Goal: Task Accomplishment & Management: Manage account settings

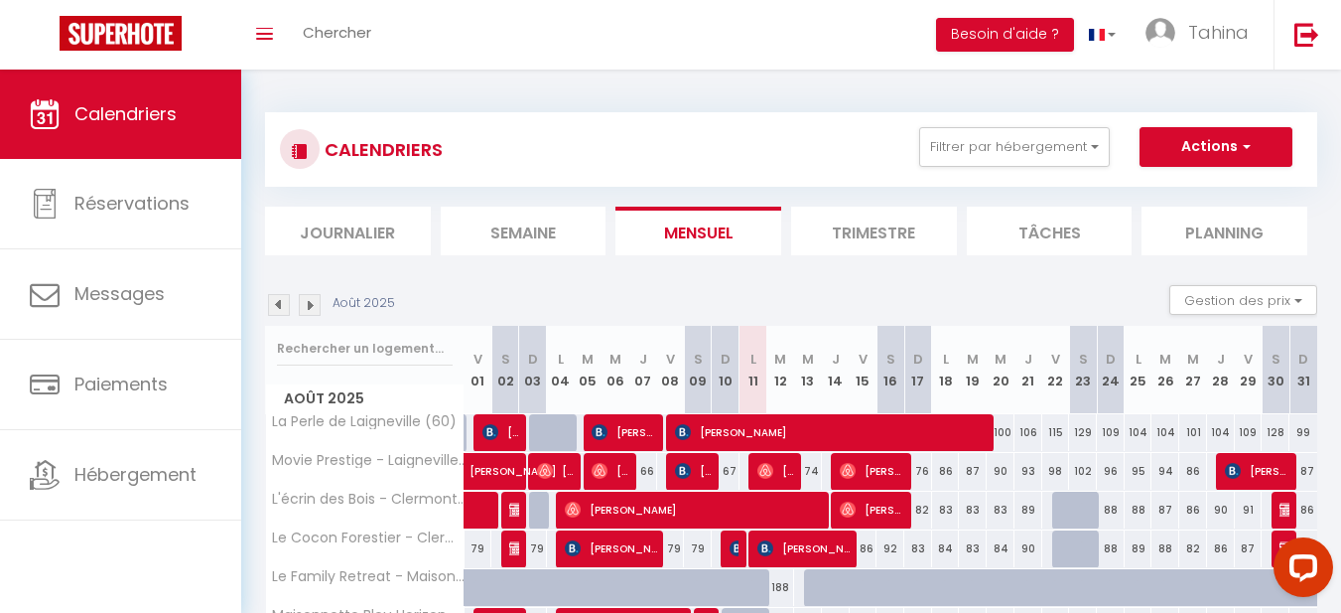
click at [358, 235] on li "Journalier" at bounding box center [348, 231] width 166 height 49
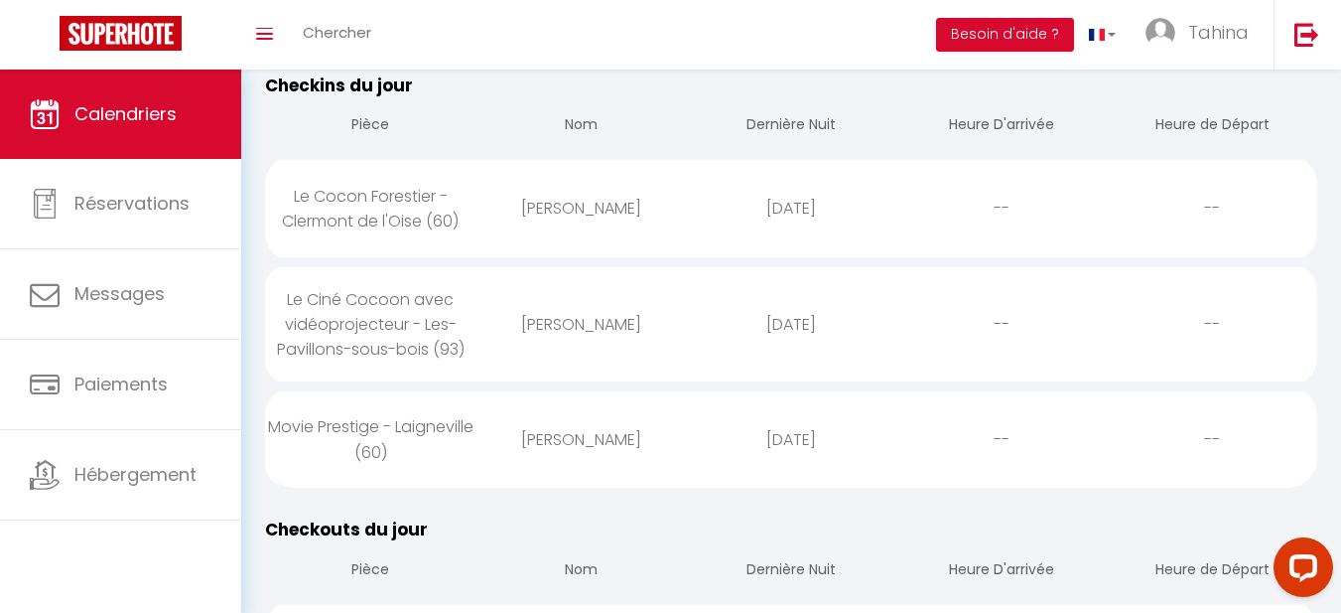
scroll to position [293, 0]
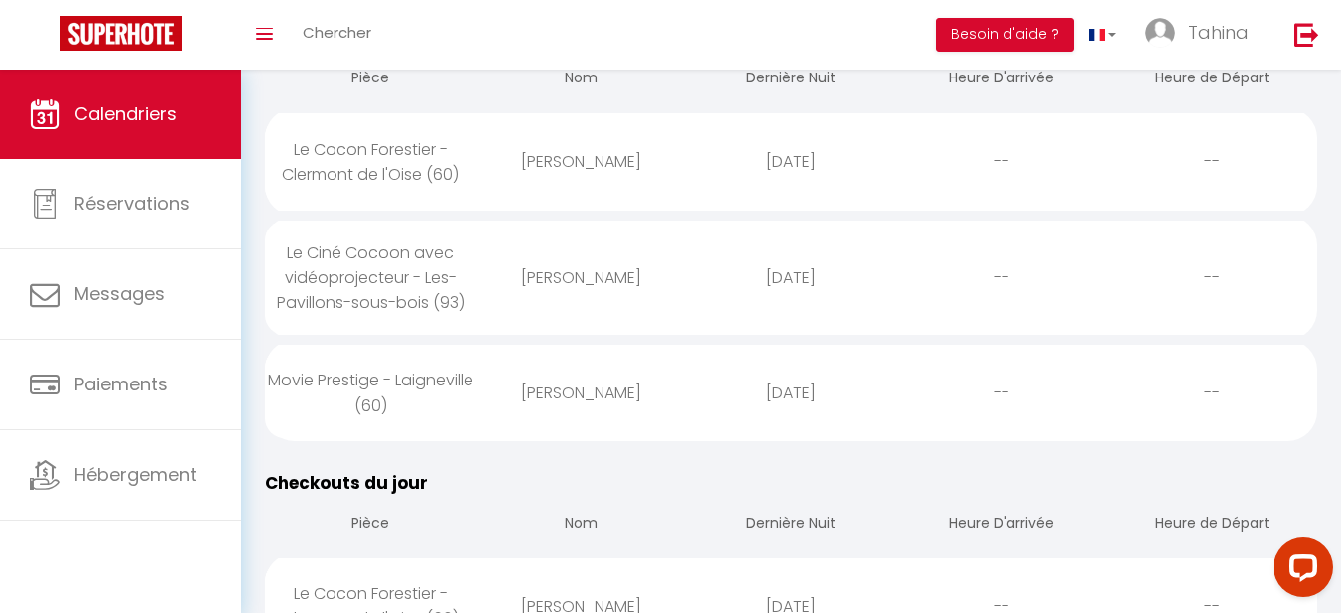
click at [569, 285] on div "[PERSON_NAME]" at bounding box center [581, 277] width 210 height 65
select select "0"
select select "1"
select select
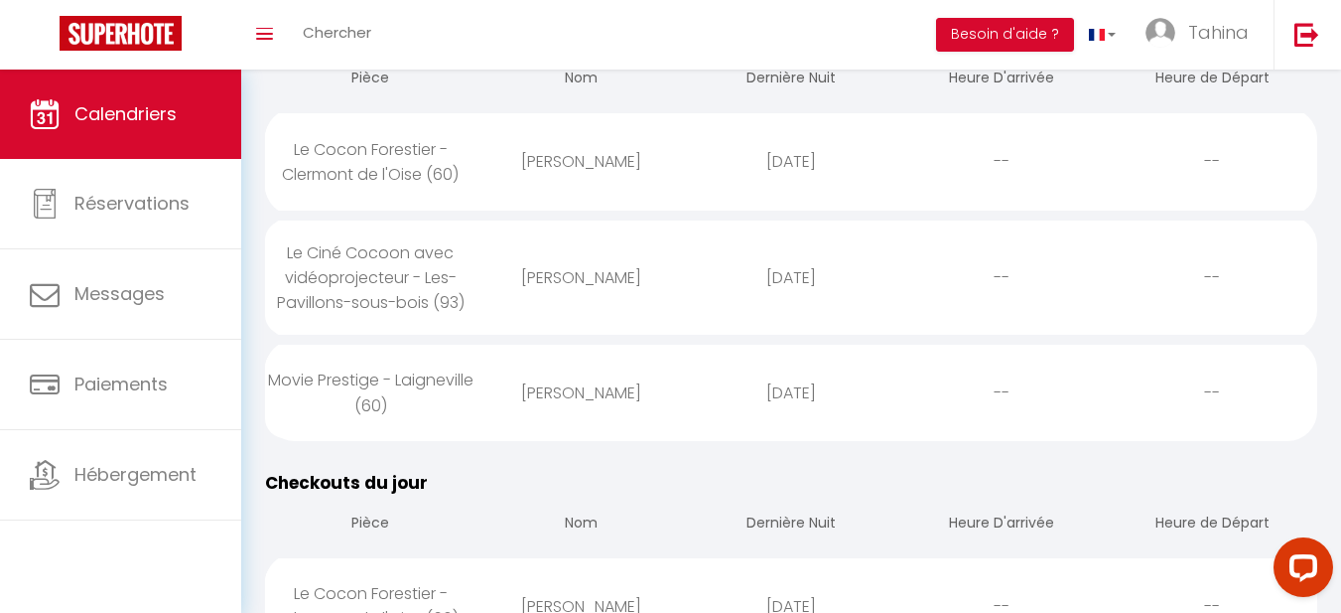
select select
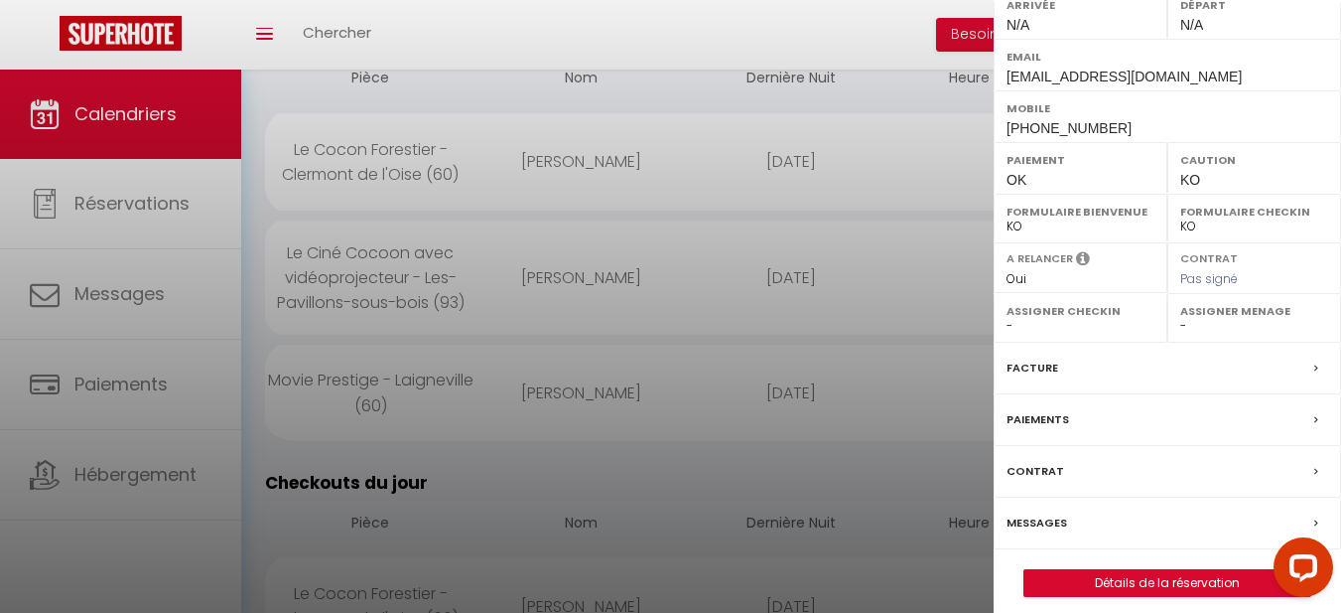
scroll to position [353, 0]
click at [1029, 412] on label "Paiements" at bounding box center [1038, 417] width 63 height 21
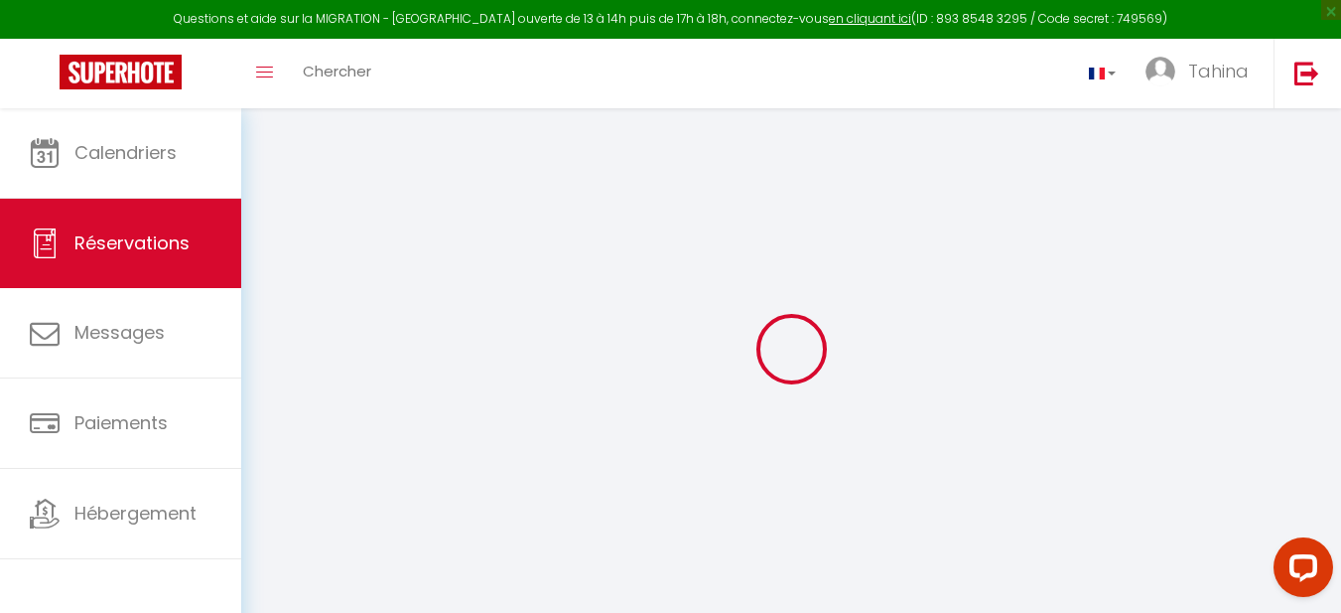
select select "0"
select select
checkbox input "false"
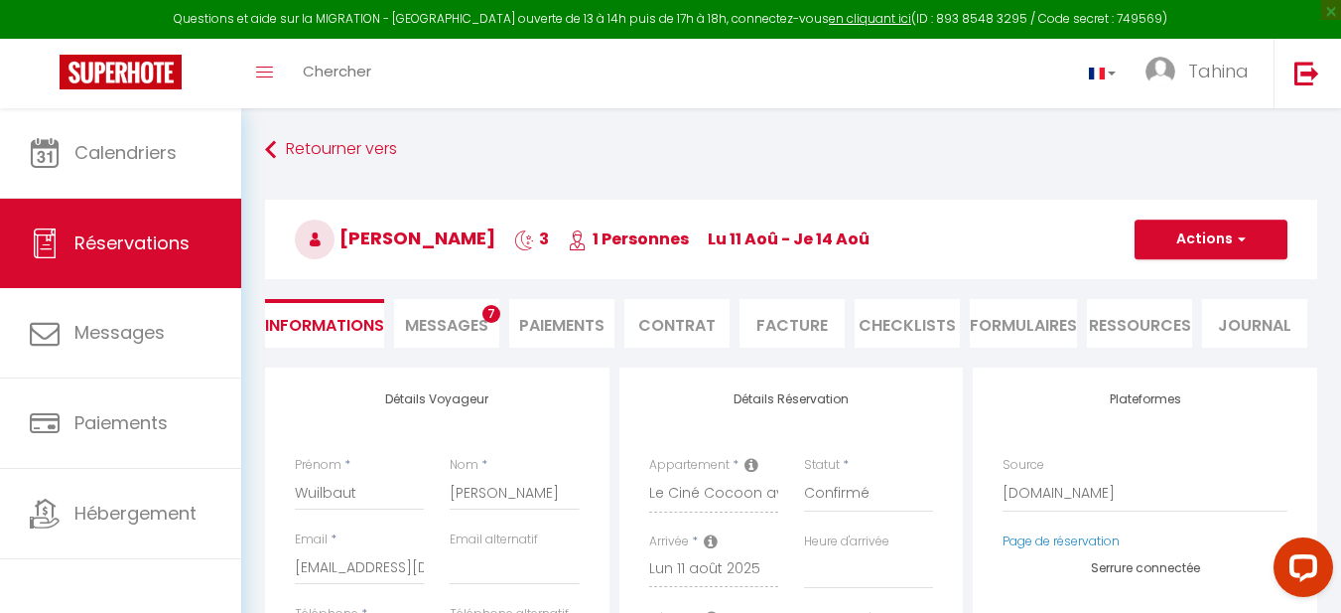
select select
checkbox input "false"
type questions\?1 "** THIS RESERVATION HAS BEEN PRE-PAID ** BOOKING NOTE : Payment charge is EUR 3…"
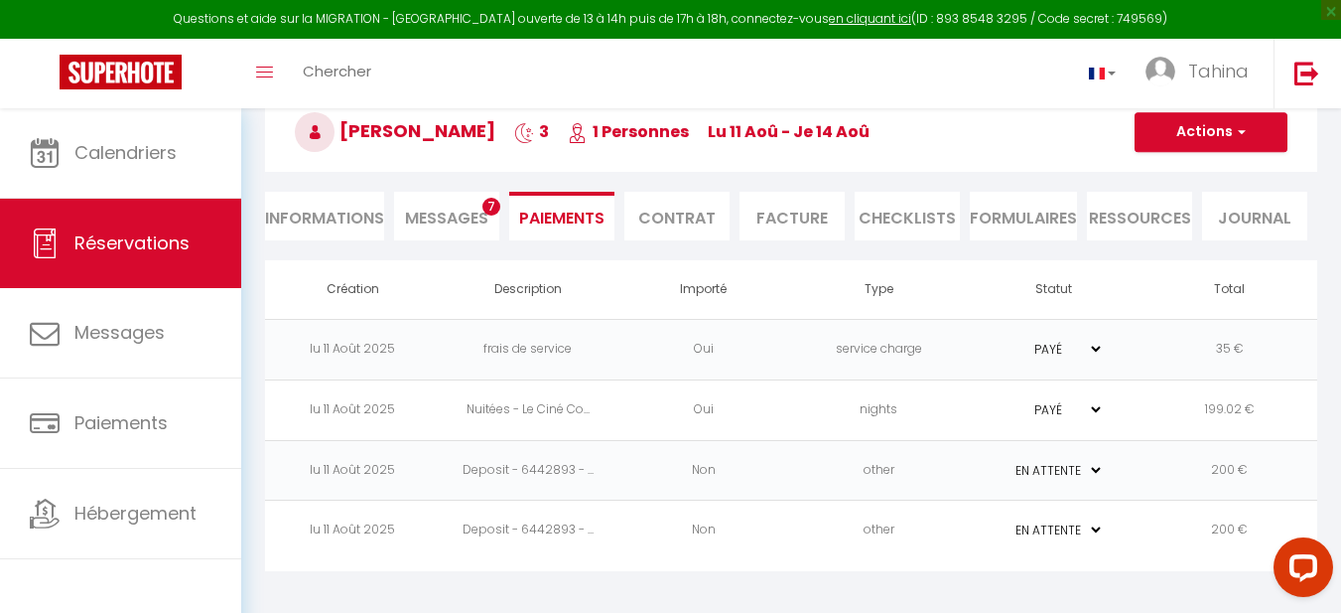
scroll to position [108, 0]
click at [1094, 473] on select "PAYÉ EN ATTENTE" at bounding box center [1054, 469] width 99 height 19
select select "1"
click at [1005, 460] on select "PAYÉ EN ATTENTE" at bounding box center [1054, 469] width 99 height 19
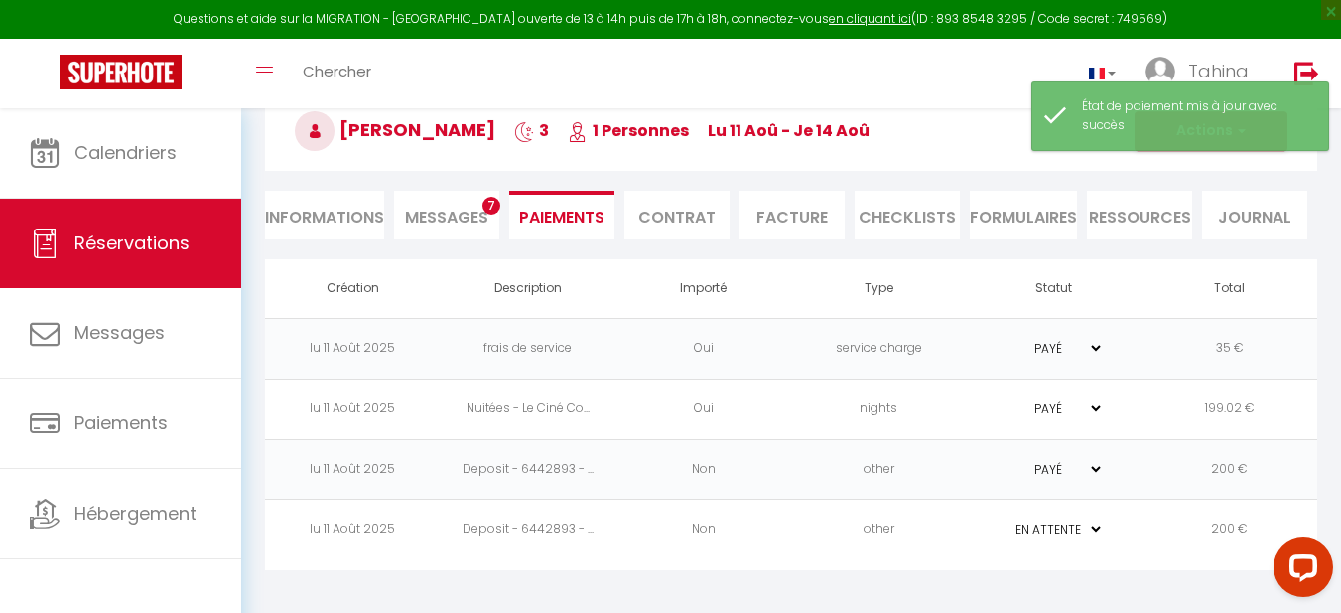
click at [1093, 530] on select "PAYÉ EN ATTENTE" at bounding box center [1054, 528] width 99 height 19
select select "1"
click at [1005, 519] on select "PAYÉ EN ATTENTE" at bounding box center [1054, 528] width 99 height 19
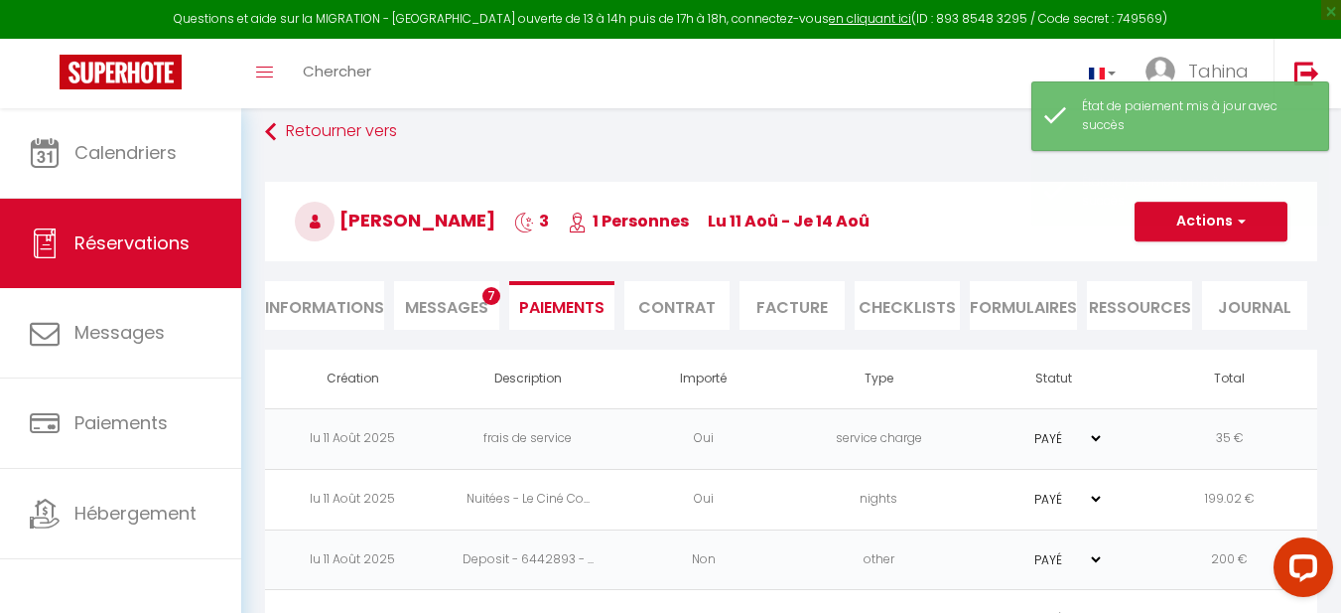
scroll to position [0, 0]
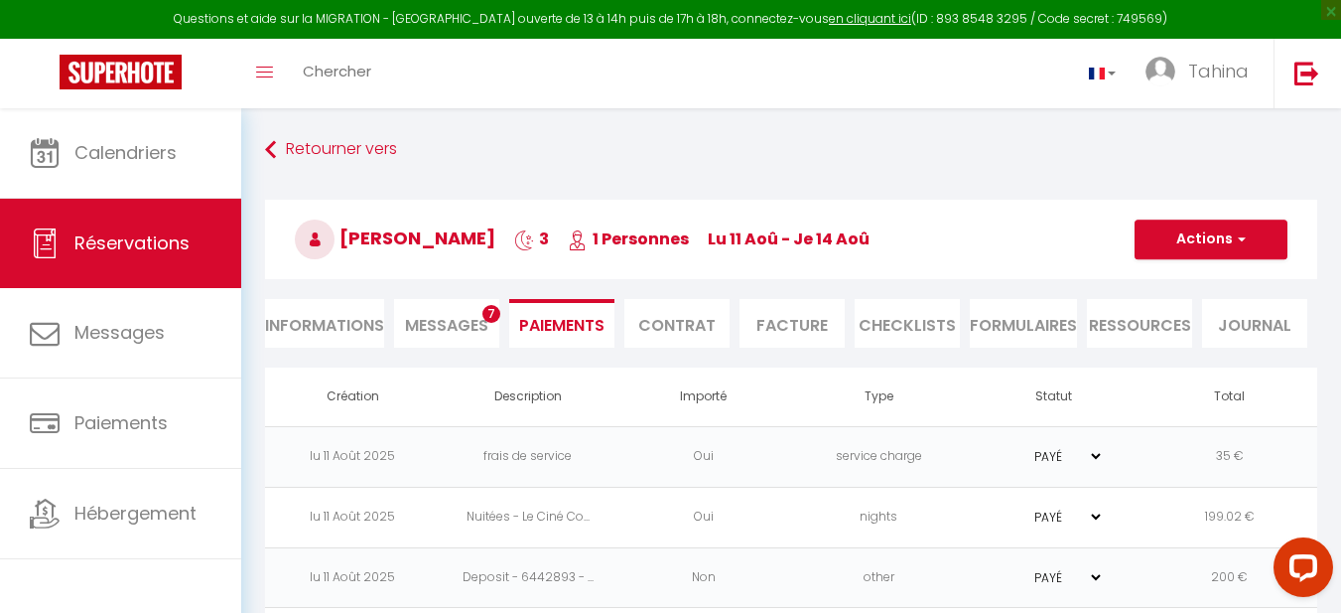
click at [349, 323] on li "Informations" at bounding box center [324, 323] width 119 height 49
select select
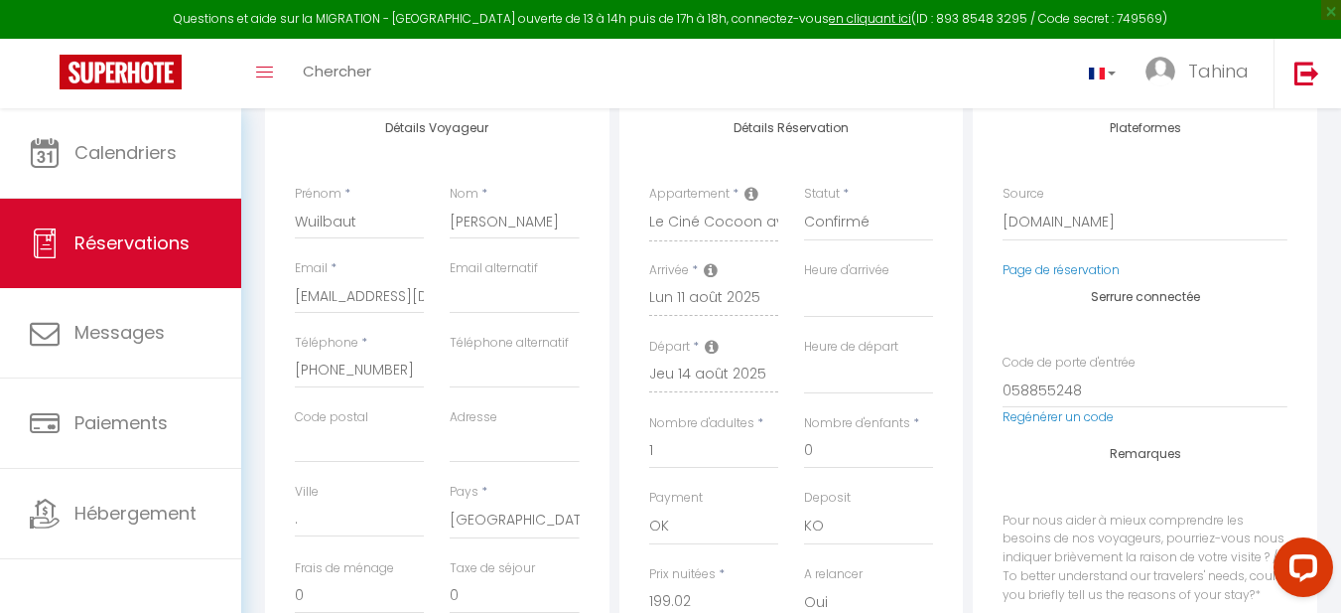
scroll to position [276, 0]
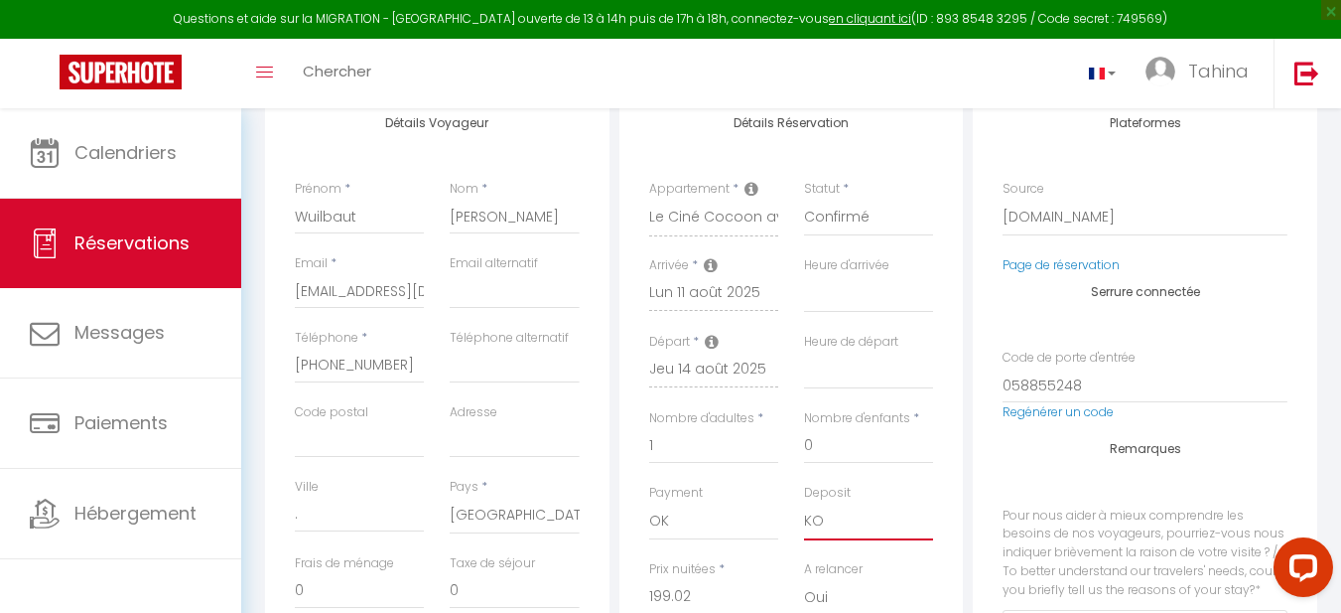
click at [819, 521] on select "OK KO" at bounding box center [868, 521] width 129 height 38
select select "15"
click at [804, 502] on select "OK KO" at bounding box center [868, 521] width 129 height 38
select select
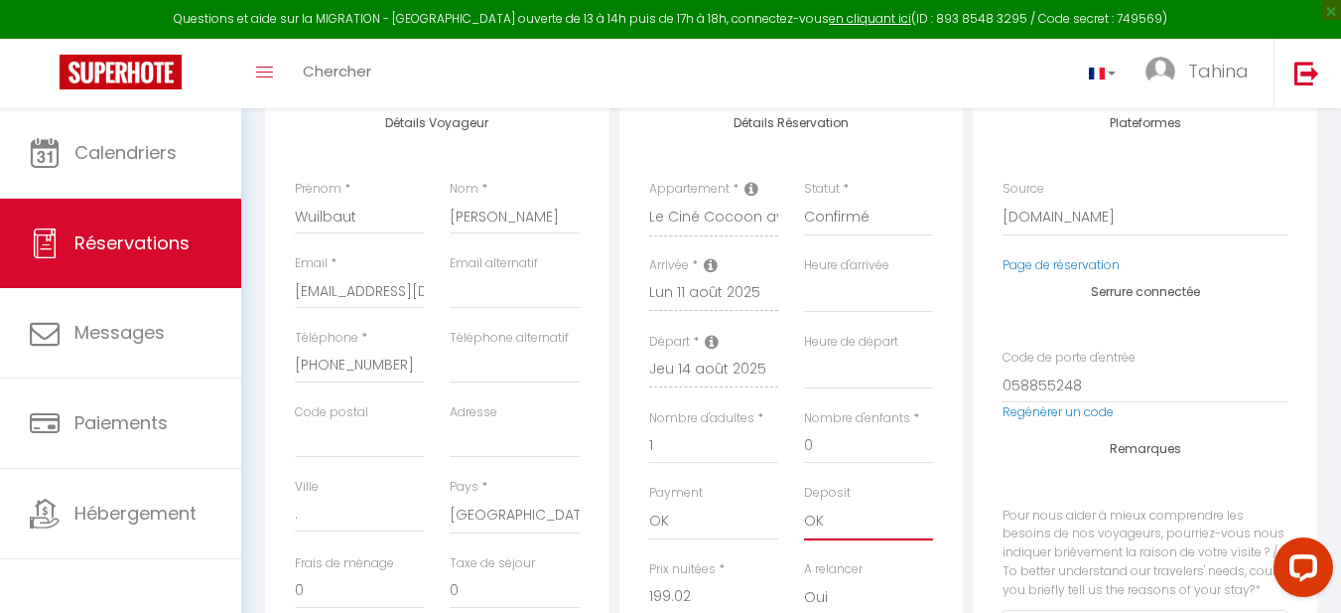
checkbox input "false"
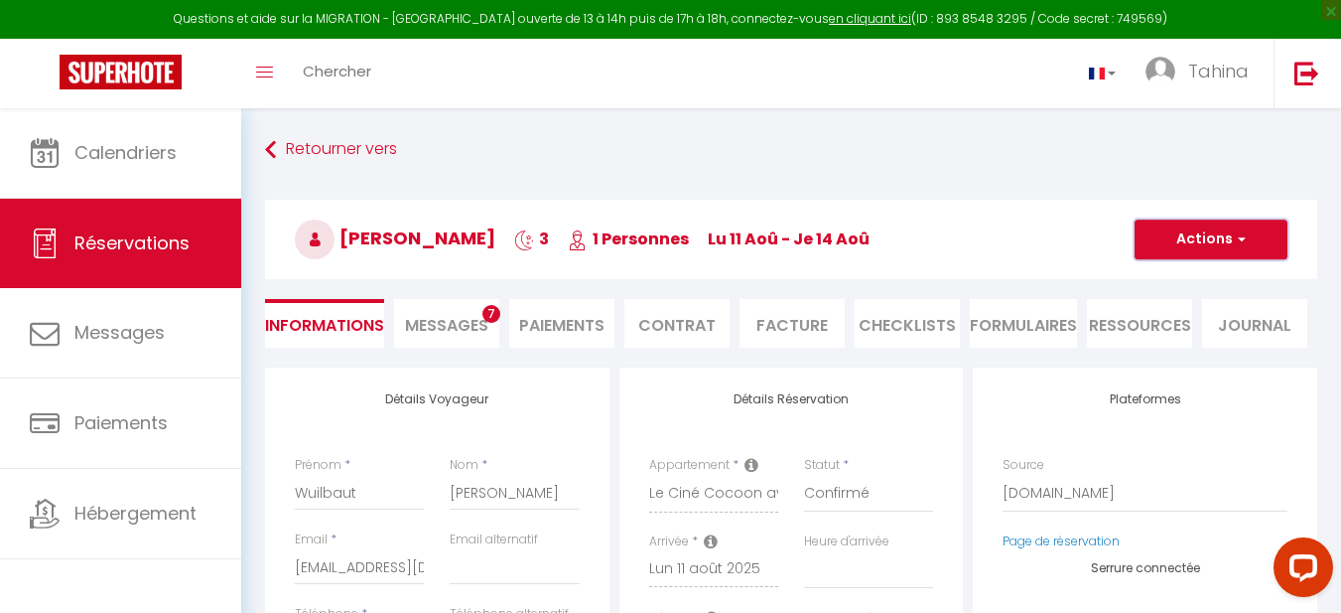
click at [1237, 239] on span "button" at bounding box center [1239, 239] width 12 height 18
click at [1154, 290] on link "Enregistrer" at bounding box center [1191, 283] width 157 height 26
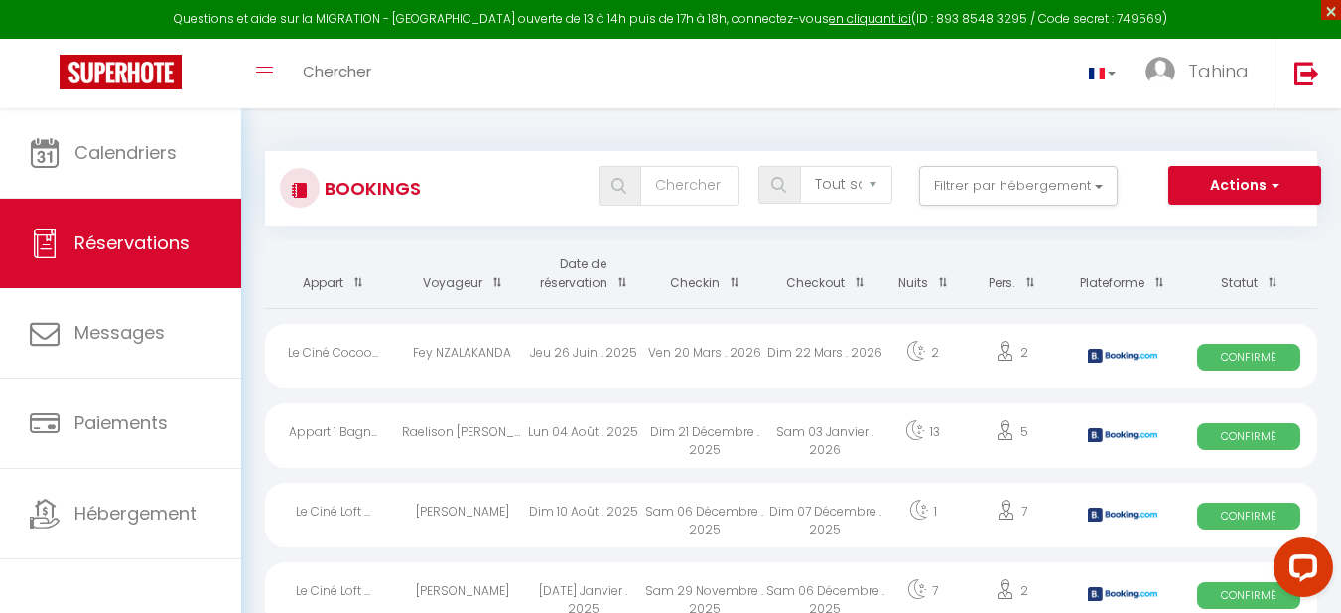
click at [1331, 16] on span "×" at bounding box center [1332, 10] width 20 height 20
